Goal: Information Seeking & Learning: Learn about a topic

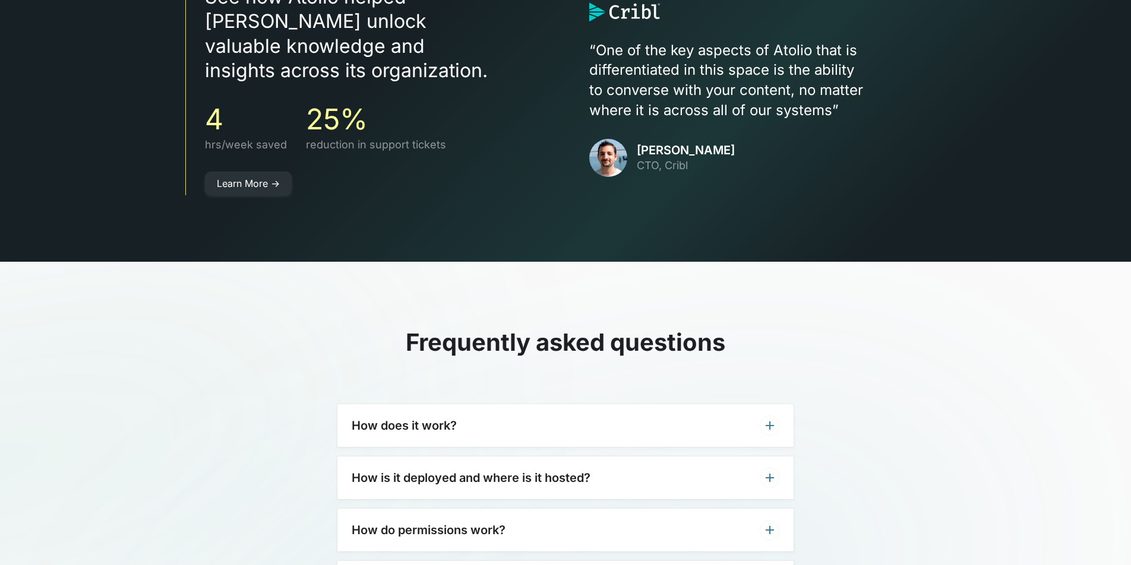
scroll to position [3552, 0]
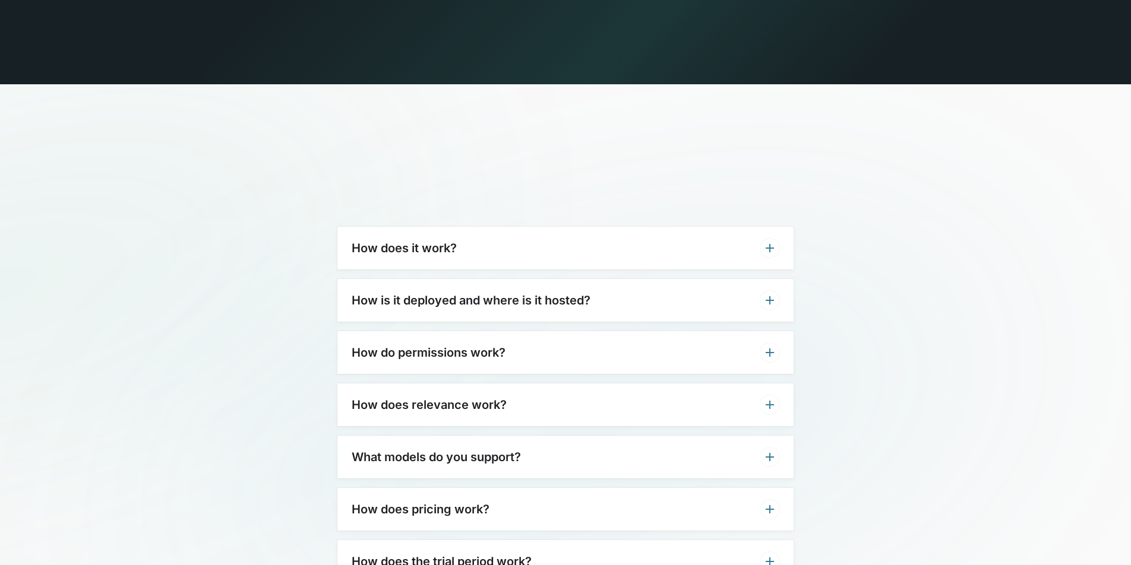
drag, startPoint x: 992, startPoint y: 341, endPoint x: 967, endPoint y: 318, distance: 34.4
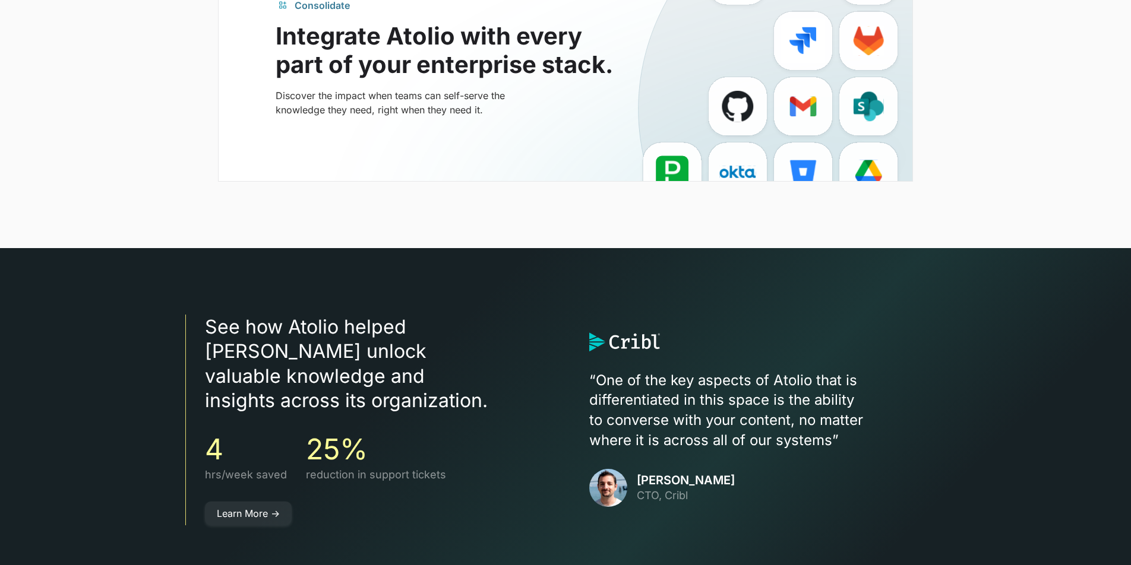
scroll to position [2886, 0]
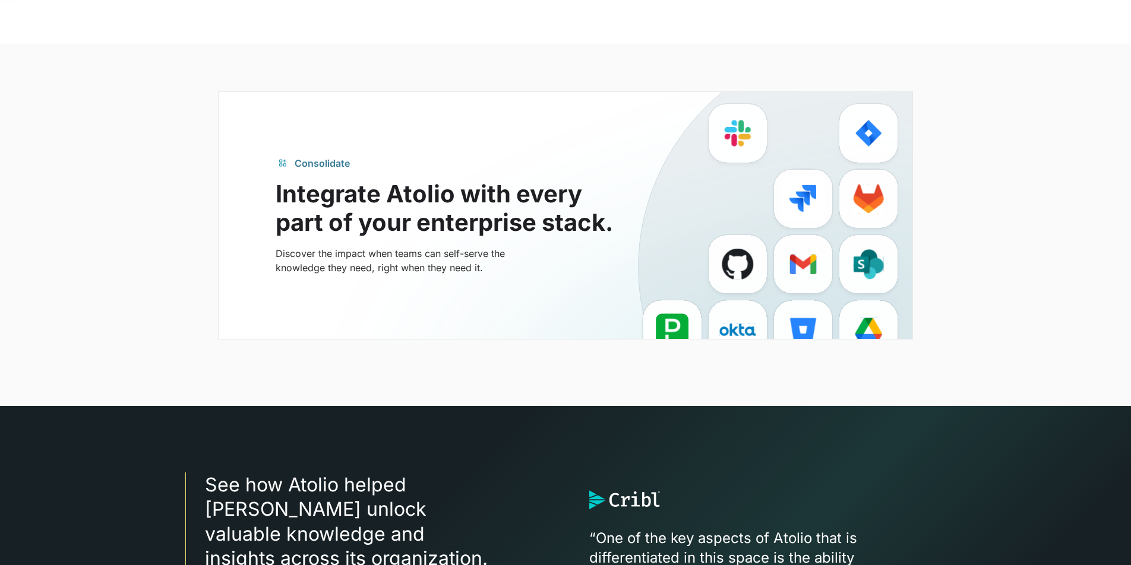
drag, startPoint x: 344, startPoint y: 239, endPoint x: 331, endPoint y: 194, distance: 47.0
click at [338, 213] on div "Consolidate Integrate Atolio with every part of your enterprise stack. Discover…" at bounding box center [452, 215] width 352 height 119
click at [317, 156] on div "Consolidate" at bounding box center [322, 163] width 55 height 14
click at [316, 156] on div "Consolidate" at bounding box center [322, 163] width 55 height 14
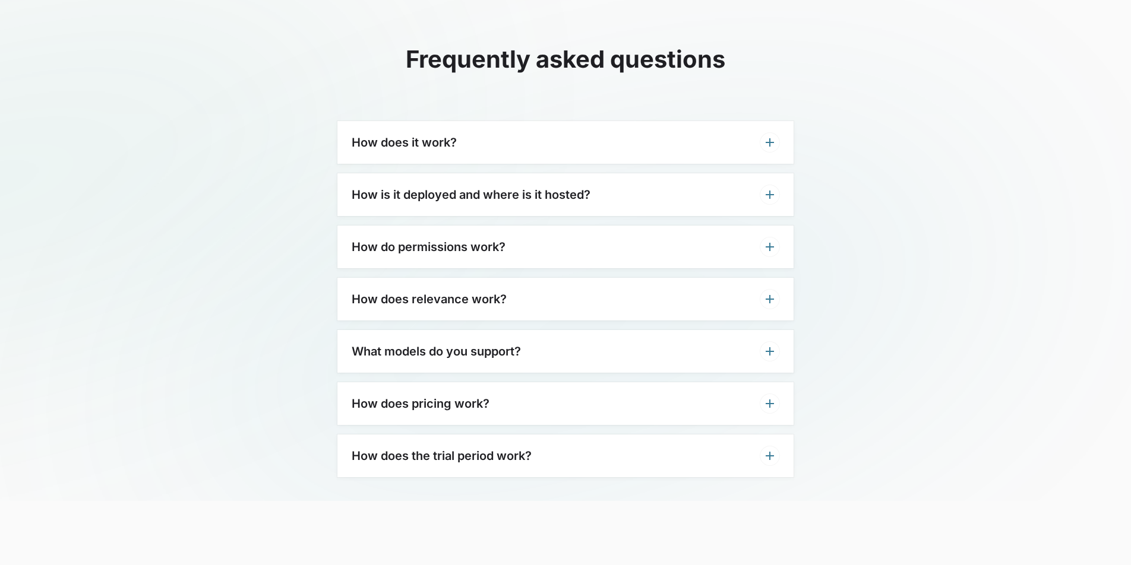
scroll to position [3660, 0]
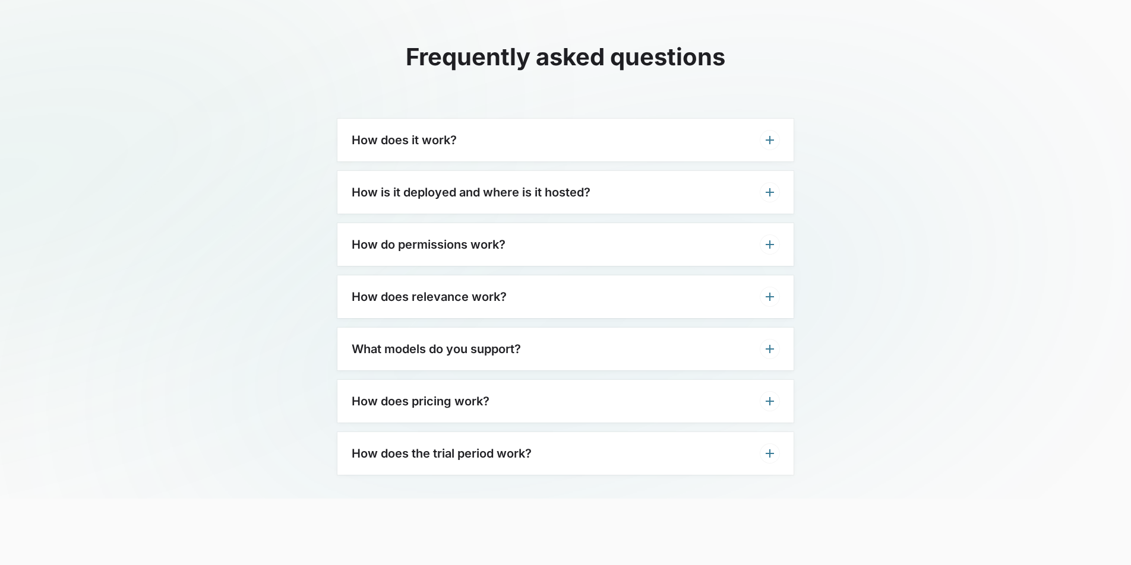
click at [536, 380] on div "How does pricing work?" at bounding box center [565, 401] width 456 height 43
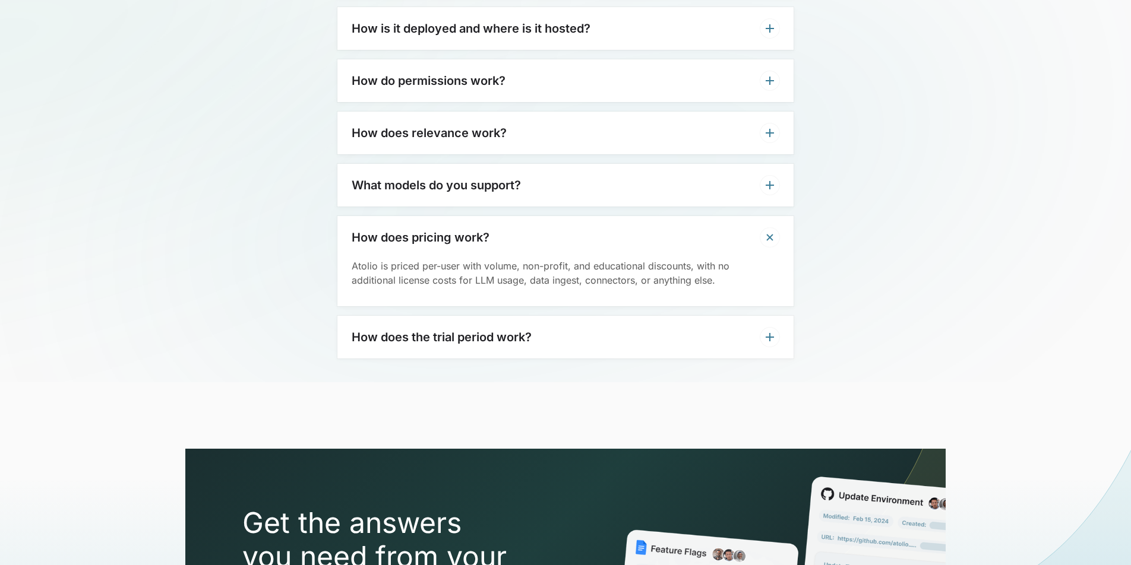
scroll to position [3832, 0]
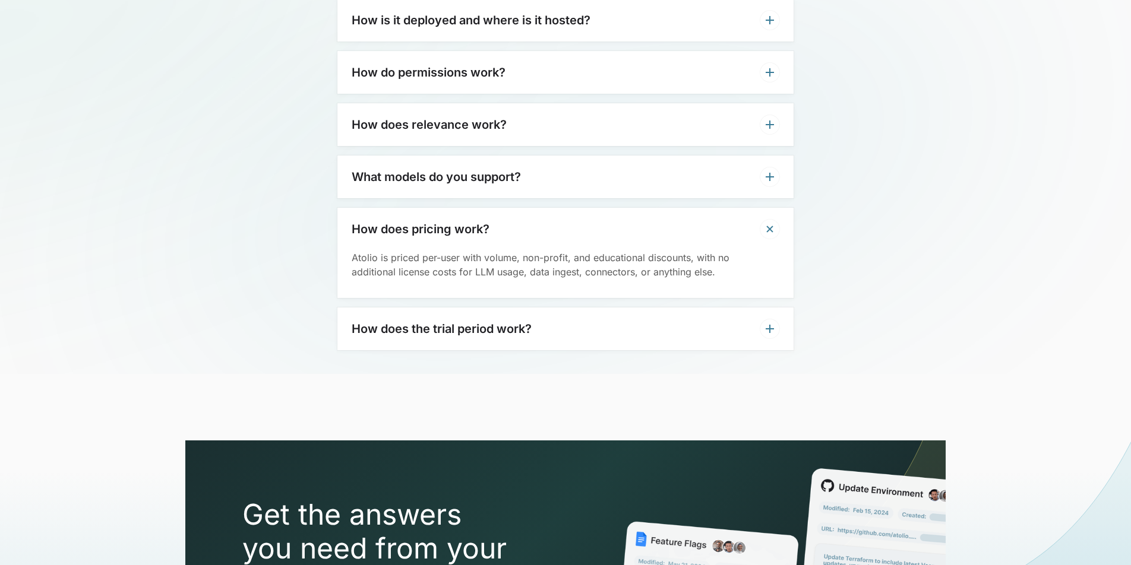
click at [556, 308] on div "How does the trial period work?" at bounding box center [565, 329] width 456 height 43
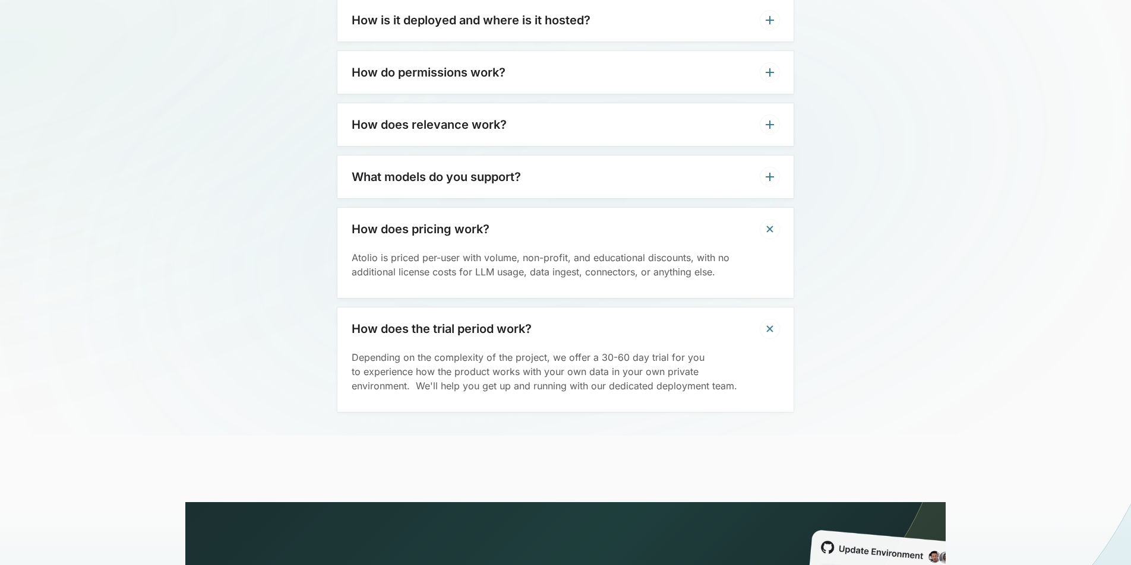
click at [555, 308] on div "How does the trial period work?" at bounding box center [565, 329] width 456 height 43
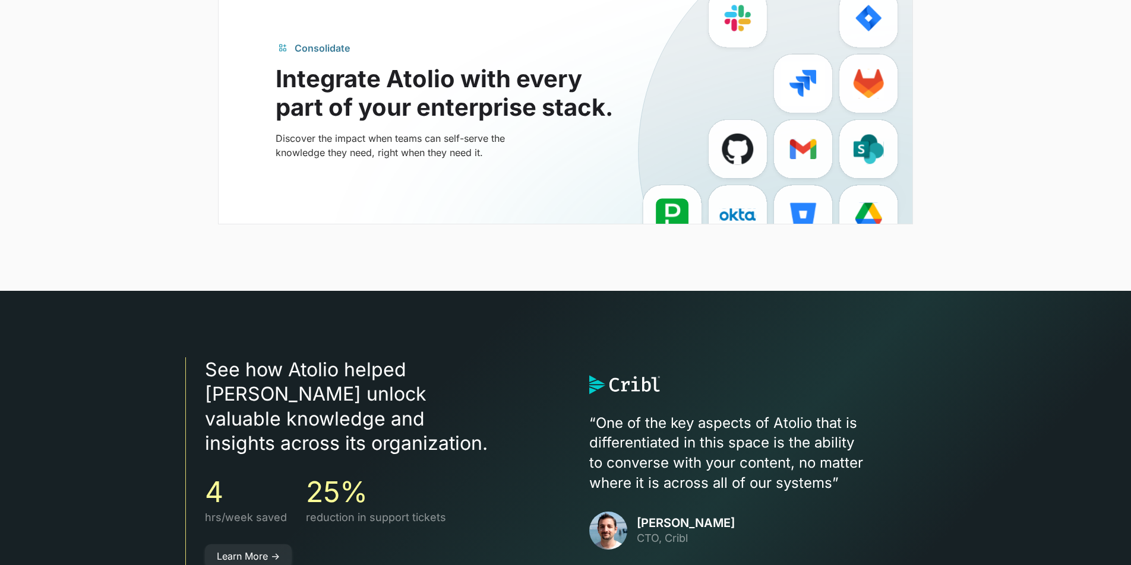
scroll to position [3005, 0]
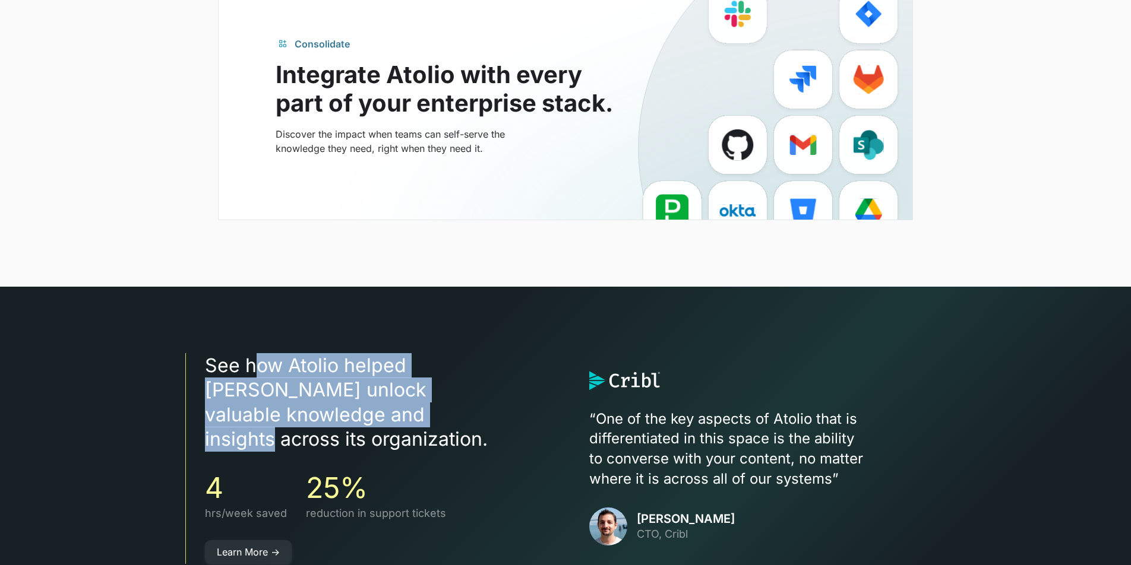
drag, startPoint x: 271, startPoint y: 343, endPoint x: 368, endPoint y: 386, distance: 106.6
click at [367, 386] on h3 "See how Atolio helped Cribl unlock valuable knowledge and insights across its o…" at bounding box center [373, 402] width 337 height 99
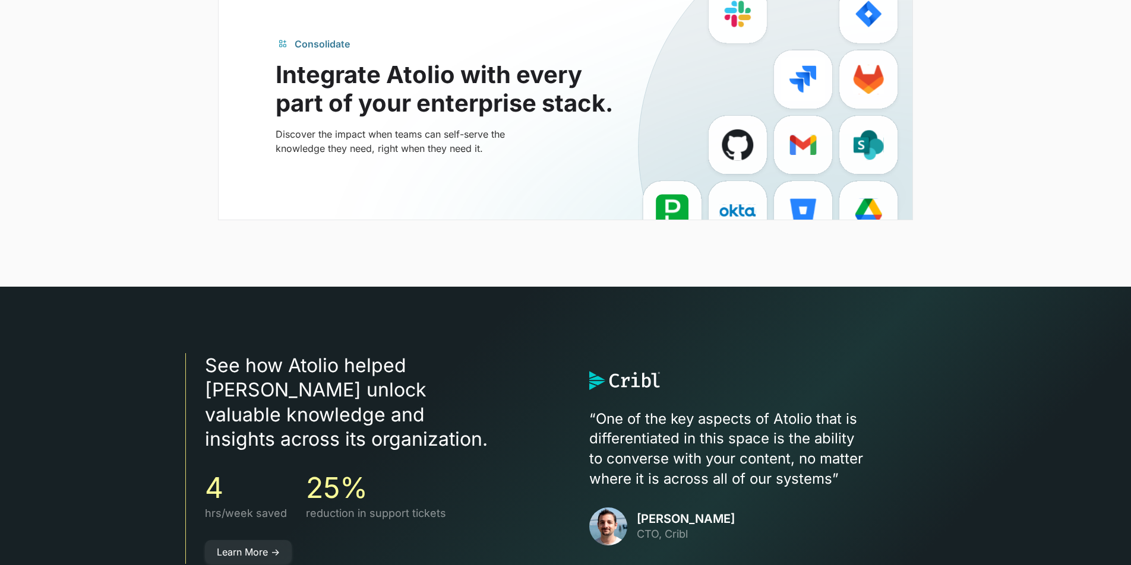
click at [370, 387] on h3 "See how Atolio helped Cribl unlock valuable knowledge and insights across its o…" at bounding box center [373, 402] width 337 height 99
click at [251, 540] on link "Learn More ->" at bounding box center [248, 552] width 87 height 24
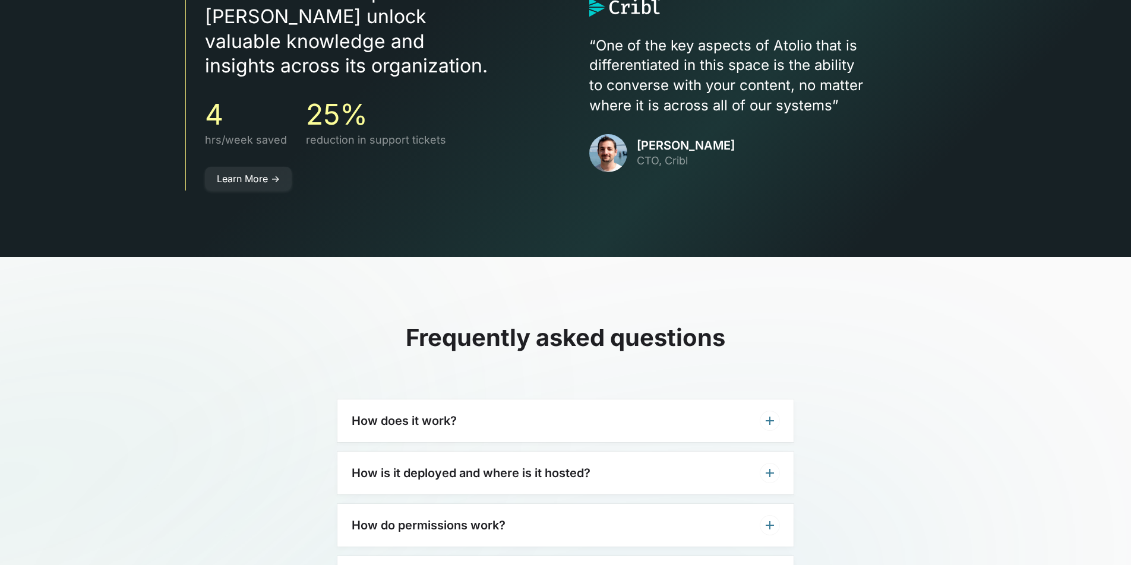
scroll to position [3469, 0]
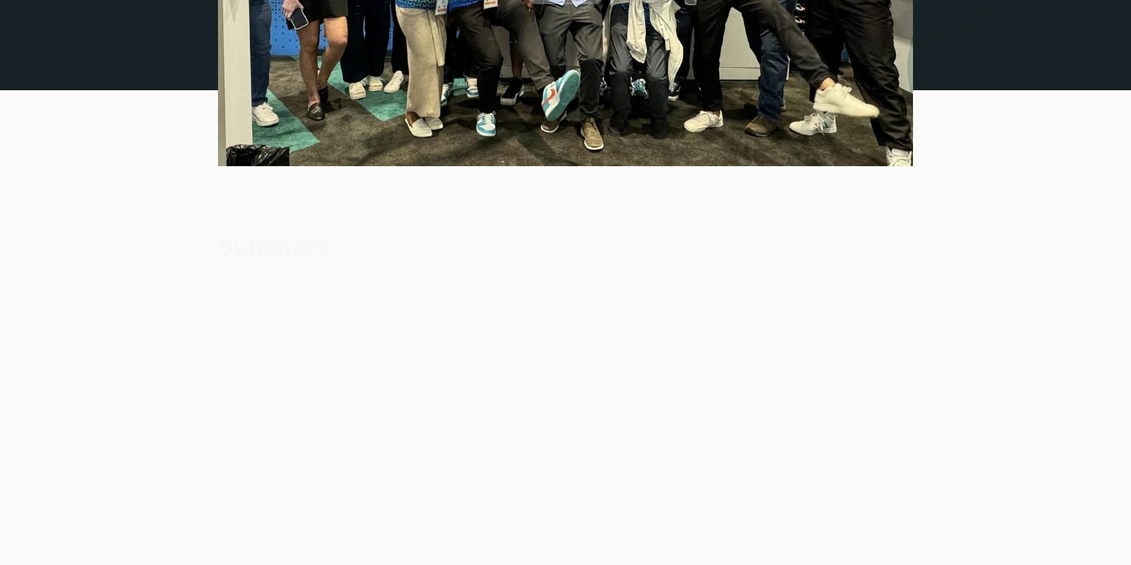
scroll to position [453, 0]
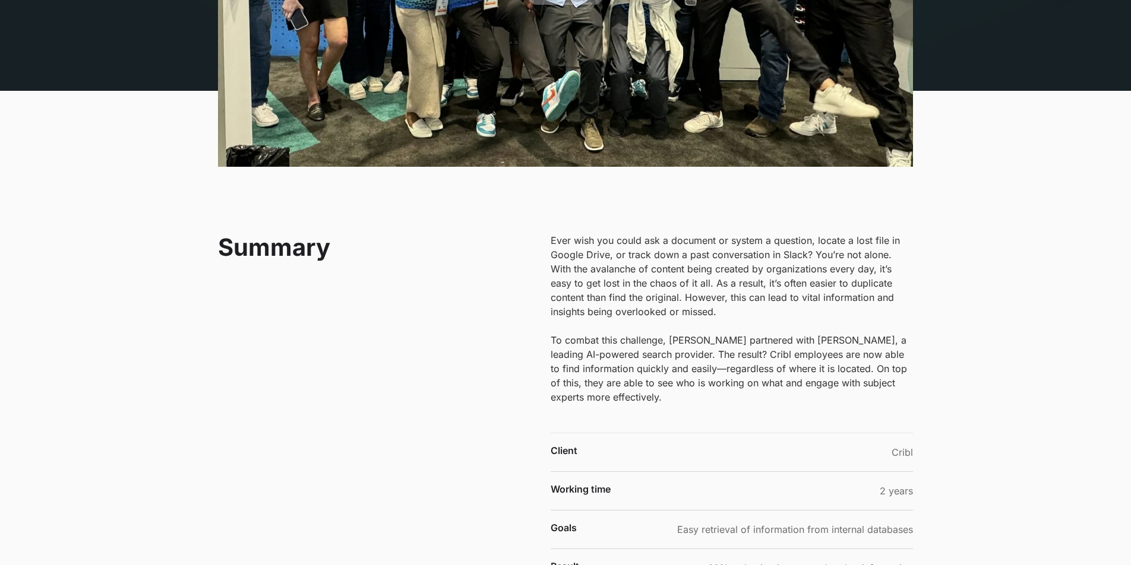
click at [741, 383] on p "Ever wish you could ask a document or system a question, locate a lost file in …" at bounding box center [731, 318] width 362 height 171
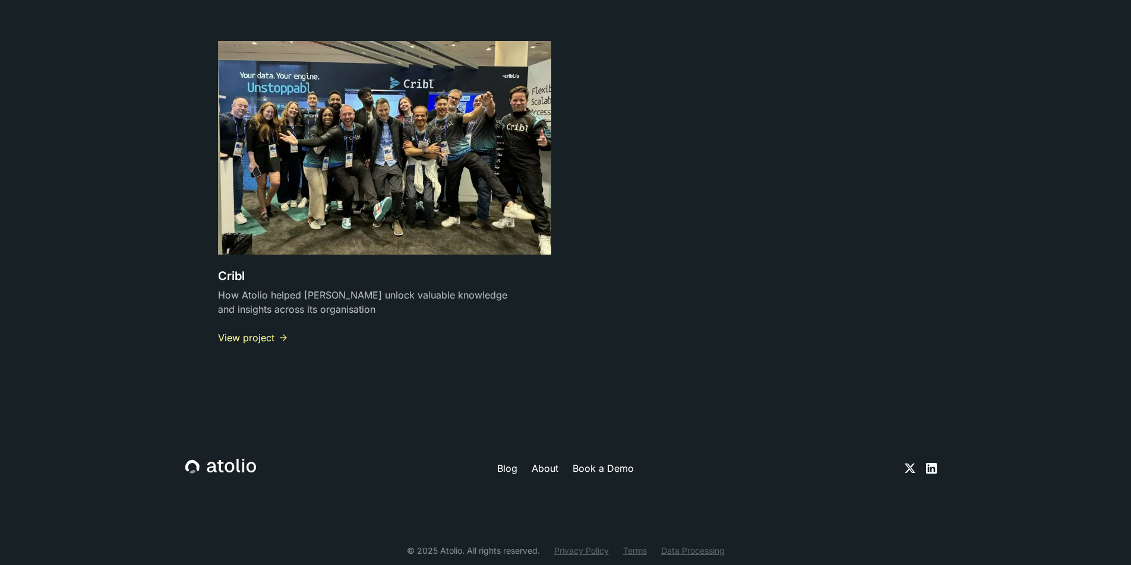
scroll to position [3551, 0]
